Goal: Information Seeking & Learning: Learn about a topic

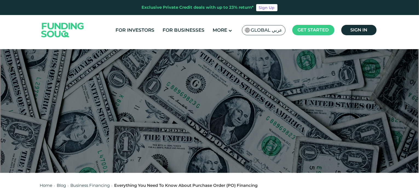
click at [265, 29] on span "Global عربي" at bounding box center [266, 30] width 31 height 6
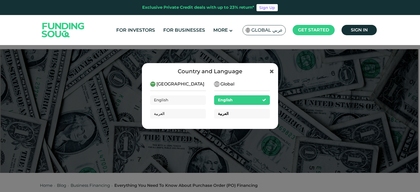
click at [245, 113] on div "العربية" at bounding box center [242, 114] width 56 height 10
